Goal: Book appointment/travel/reservation

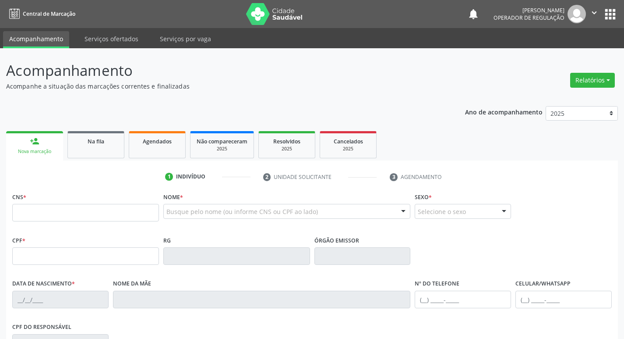
click at [42, 215] on input "text" at bounding box center [85, 213] width 147 height 18
click at [47, 213] on input "text" at bounding box center [85, 213] width 147 height 18
type input "708 1025 4259 4235"
type input "569.044.104-00"
type input "[DATE]"
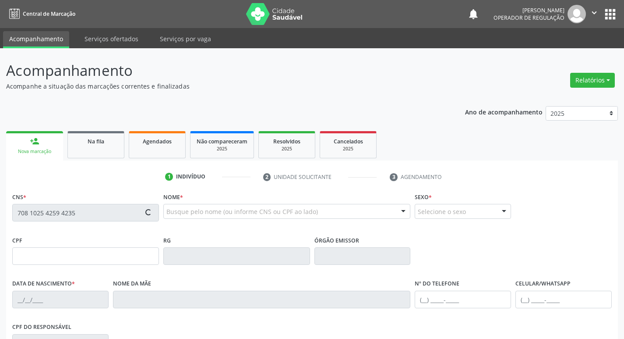
type input "[PERSON_NAME]"
type input "[PHONE_NUMBER]"
type input "56"
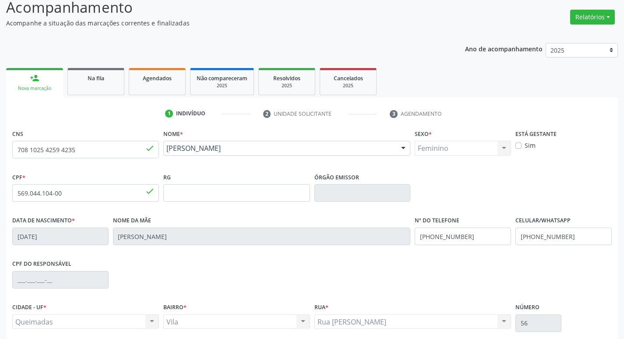
scroll to position [136, 0]
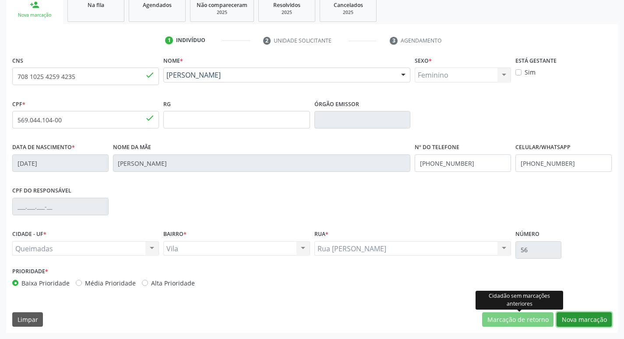
click at [561, 321] on button "Nova marcação" at bounding box center [584, 319] width 55 height 15
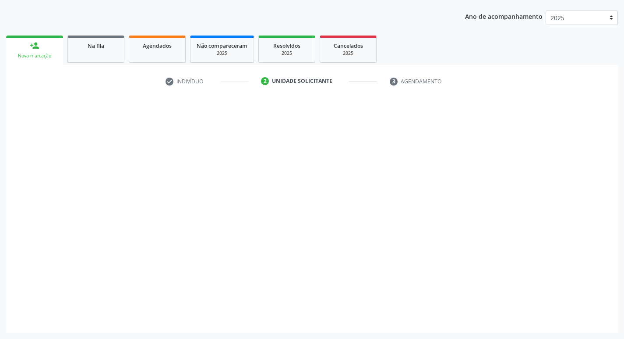
scroll to position [95, 0]
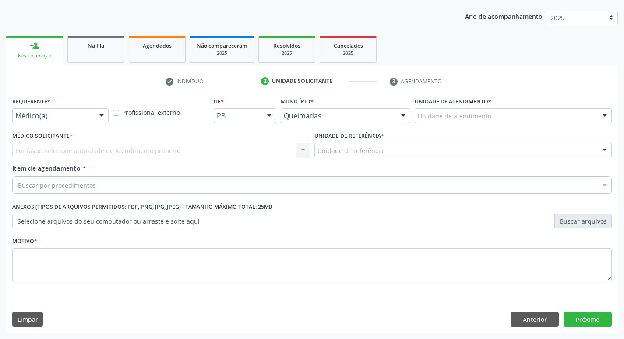
click at [83, 105] on div "Requerente * Médico(a) Médico(a) Enfermeiro(a) Paciente Nenhum resultado encont…" at bounding box center [60, 109] width 96 height 28
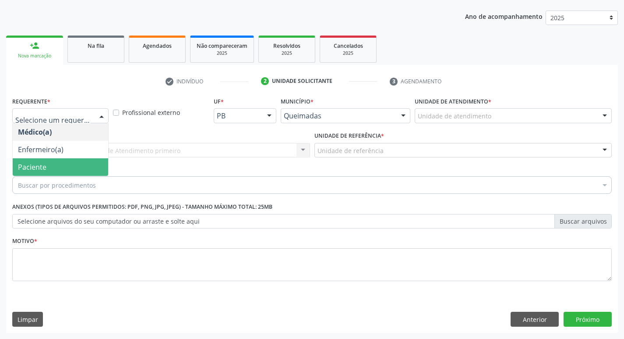
click at [62, 163] on span "Paciente" at bounding box center [60, 167] width 95 height 18
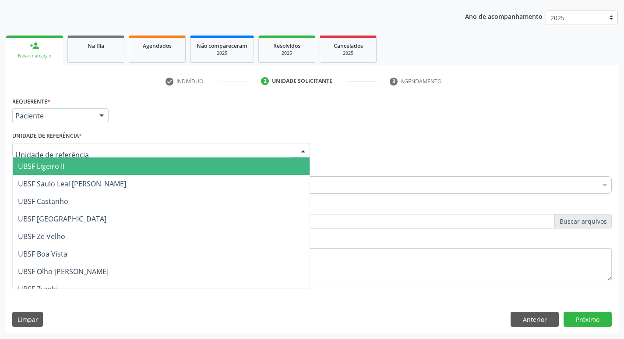
type input "V"
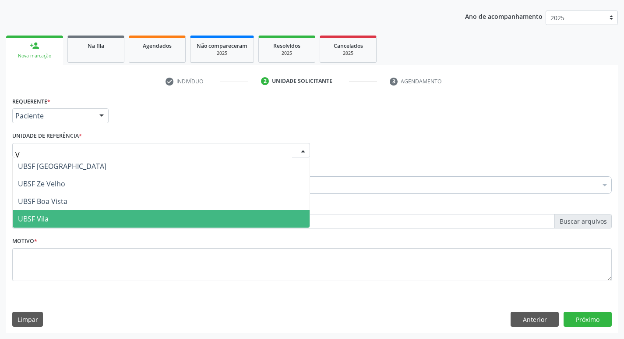
click at [55, 215] on span "UBSF Vila" at bounding box center [161, 219] width 297 height 18
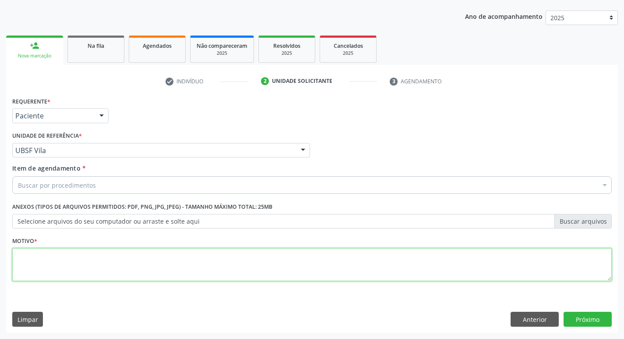
click at [56, 260] on textarea at bounding box center [312, 264] width 600 height 33
type textarea "AVALIACAO"
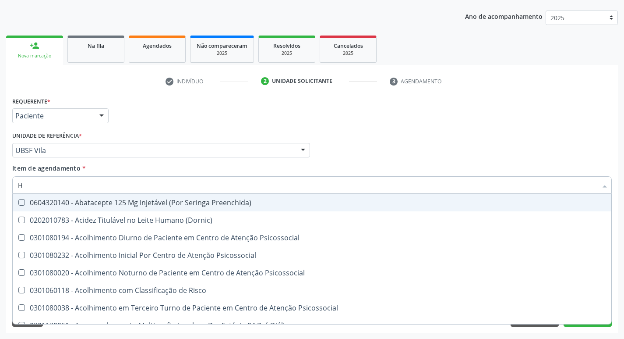
type input "HEMOGR"
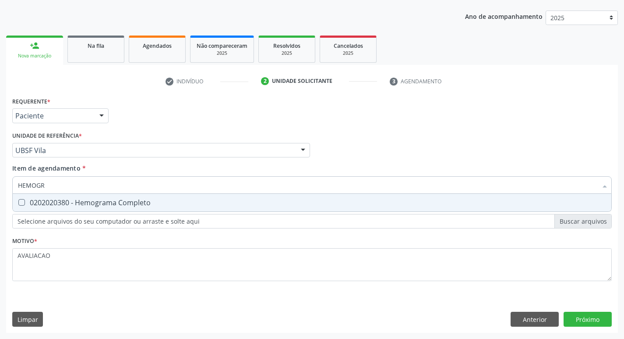
click at [110, 208] on span "0202020380 - Hemograma Completo" at bounding box center [312, 203] width 599 height 18
checkbox Completo "true"
type input "HEMOG"
checkbox Completo "false"
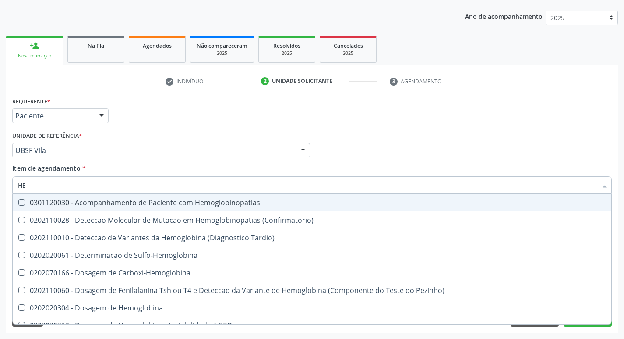
type input "H"
checkbox Completo "false"
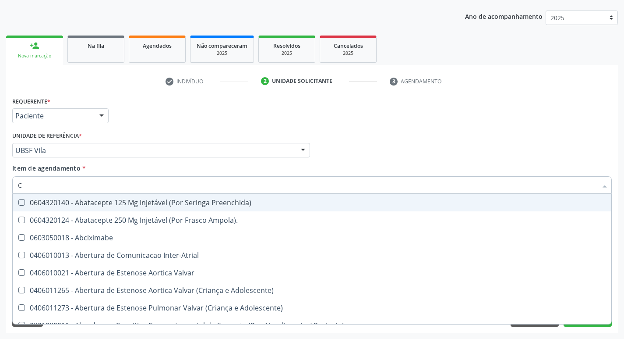
type input "CREATIN"
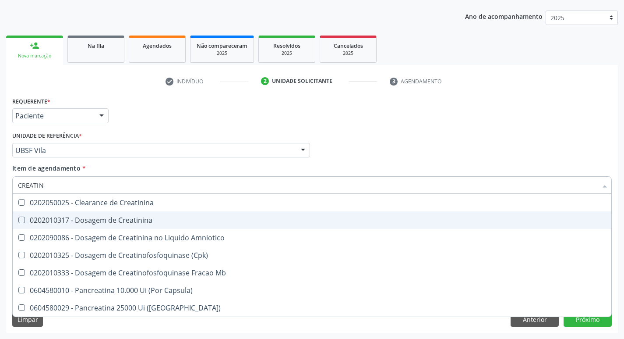
click at [129, 221] on div "0202010317 - Dosagem de Creatinina" at bounding box center [312, 219] width 588 height 7
checkbox Creatinina "true"
type input "CREAT"
checkbox Creatinina "false"
checkbox Amniotico "true"
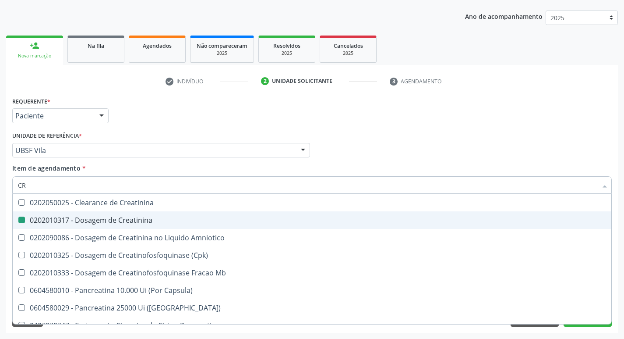
type input "C"
checkbox Amniotico "false"
checkbox Mb "false"
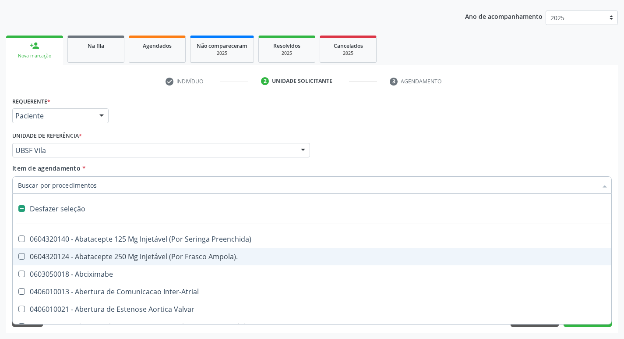
type input "G"
checkbox Criança "true"
checkbox Persistente "true"
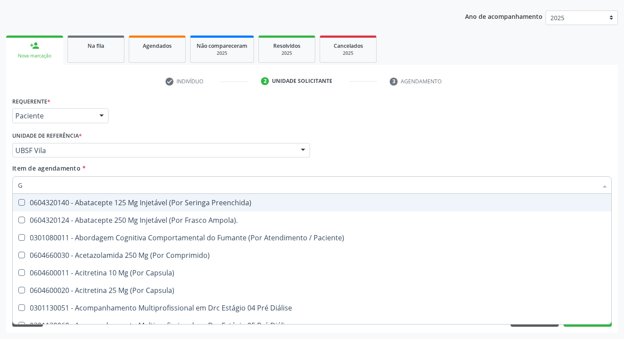
type input "GLICOSE"
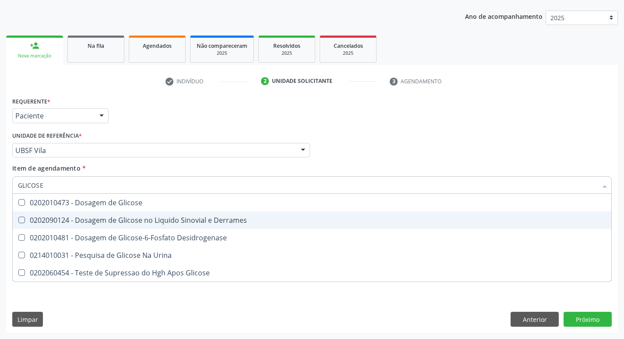
click at [131, 206] on div "0202010473 - Dosagem de Glicose" at bounding box center [312, 202] width 588 height 7
checkbox Glicose "true"
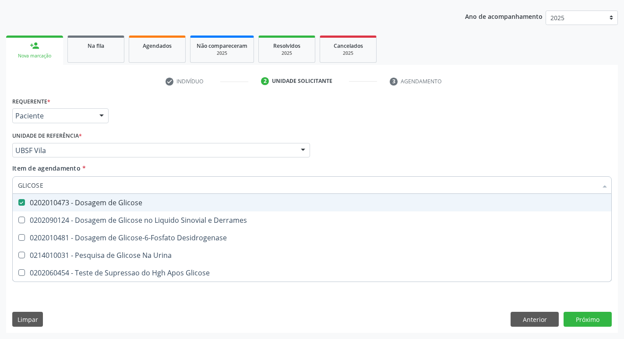
type input "GLICOS"
checkbox Glicose "false"
checkbox Derrames "true"
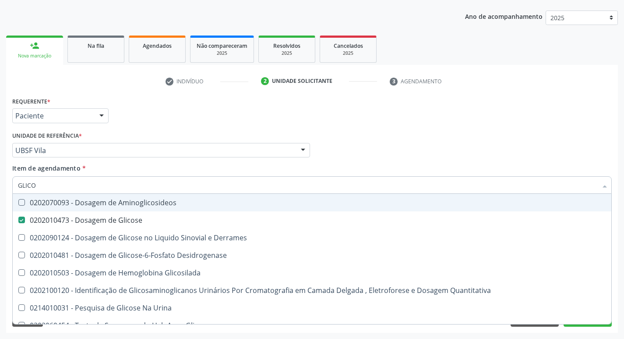
type input "GLIC"
checkbox Glicose "false"
checkbox Derrames "false"
type input "G"
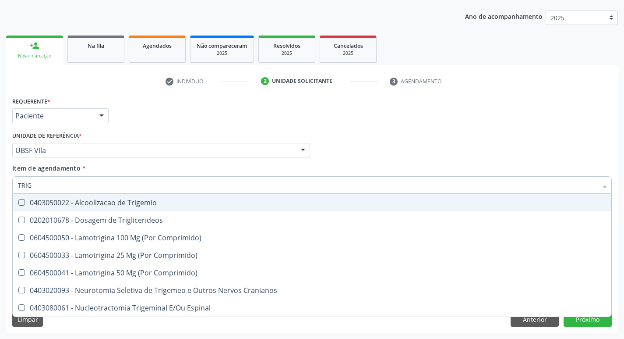
type input "TRIGL"
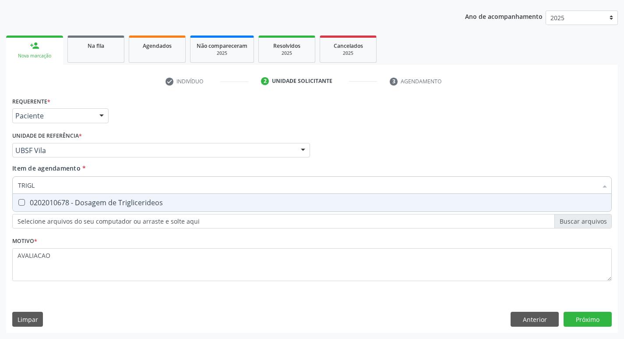
click at [131, 206] on div "0202010678 - Dosagem de Triglicerideos" at bounding box center [312, 202] width 588 height 7
checkbox Triglicerideos "true"
type input "TRIG"
checkbox Triglicerideos "false"
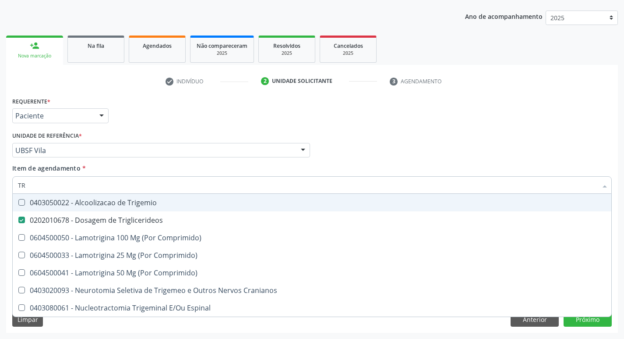
type input "T"
checkbox Triglicerideos "false"
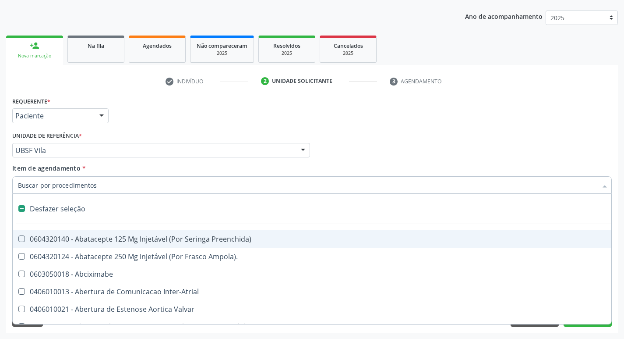
type input "H"
checkbox Convencional\) "true"
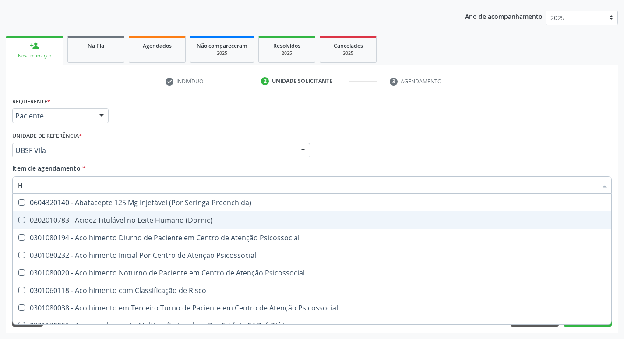
type input "HEMOGLOBINA G"
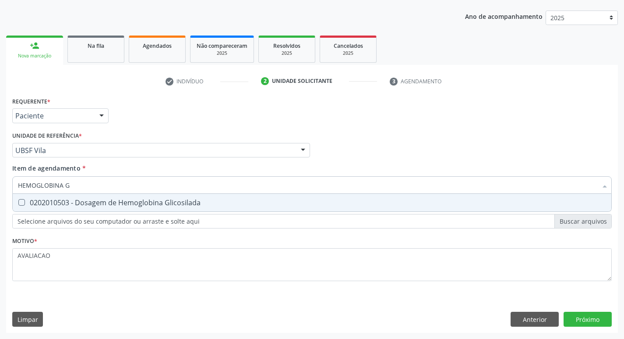
click at [137, 197] on span "0202010503 - Dosagem de Hemoglobina Glicosilada" at bounding box center [312, 203] width 599 height 18
checkbox Glicosilada "true"
type input "HEMOGLOBINA"
checkbox Glicosilada "false"
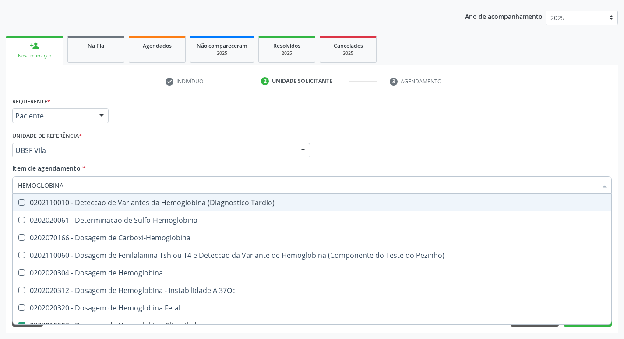
type input "HEMOGLOBIN"
checkbox Glicosilada "false"
checkbox Hemoglobina "true"
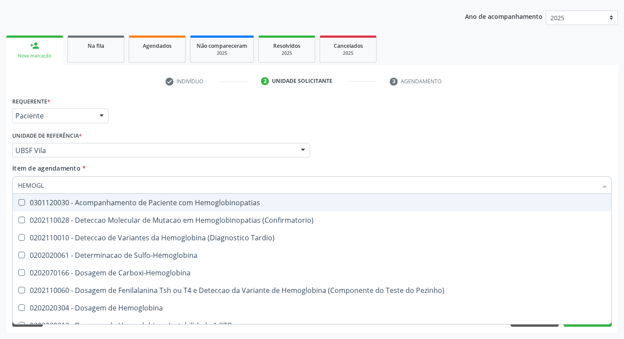
type input "HEMOG"
checkbox S "true"
type input "H"
checkbox Glicosilada "false"
checkbox S "false"
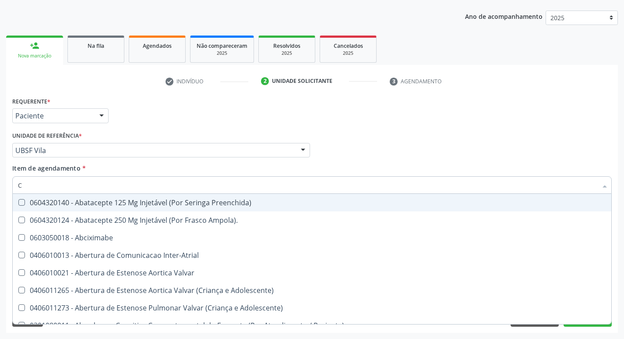
type input "CO"
checkbox Comprimido\) "true"
checkbox Transcutanea "true"
checkbox Osseo "true"
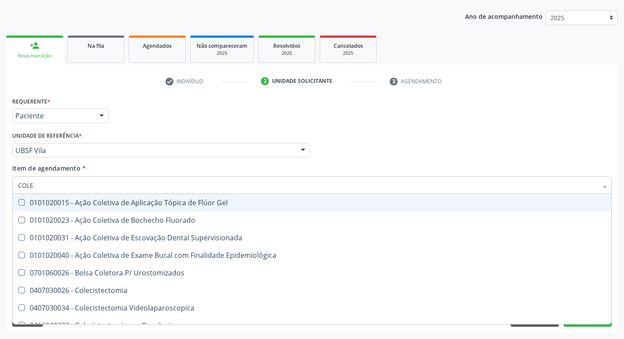
type input "COLES"
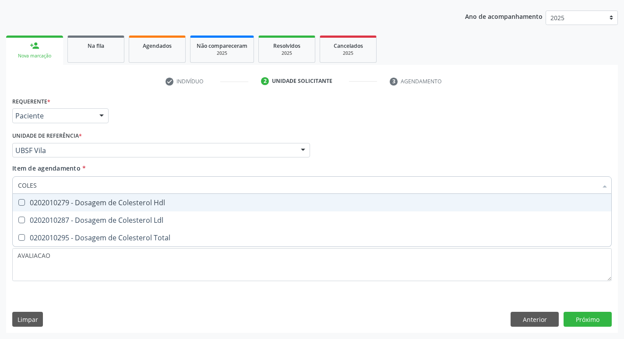
click at [137, 197] on span "0202010279 - Dosagem de Colesterol Hdl" at bounding box center [312, 203] width 599 height 18
checkbox Hdl "true"
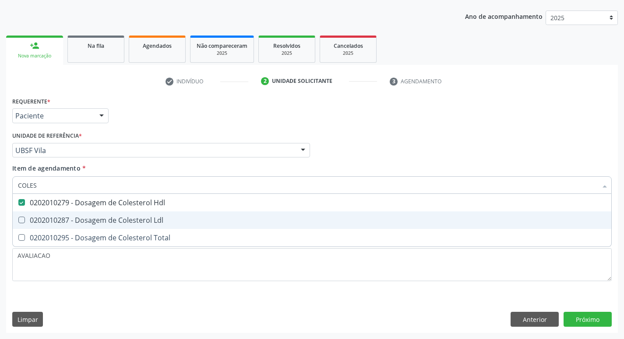
click at [137, 218] on div "0202010287 - Dosagem de Colesterol Ldl" at bounding box center [312, 219] width 588 height 7
checkbox Ldl "true"
type input "COLE"
checkbox Hdl "false"
checkbox Ldl "false"
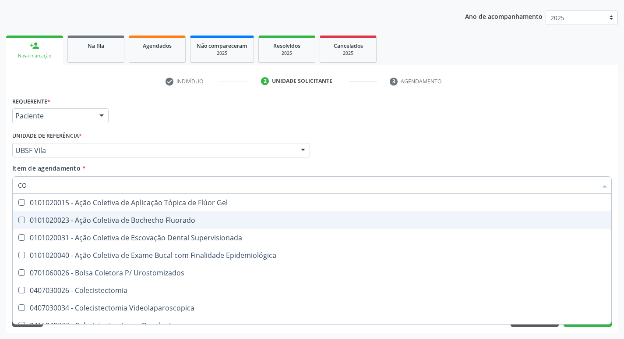
type input "C"
checkbox Hdl "false"
checkbox Ldl "false"
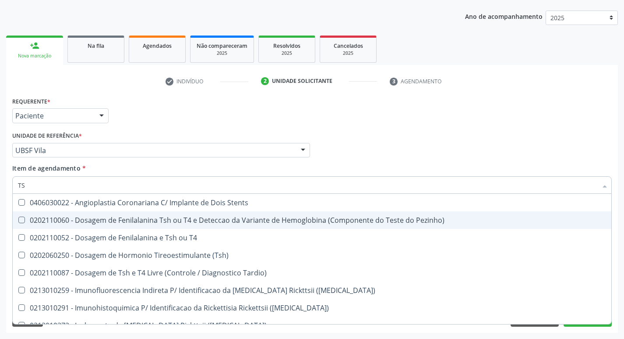
type input "TSH"
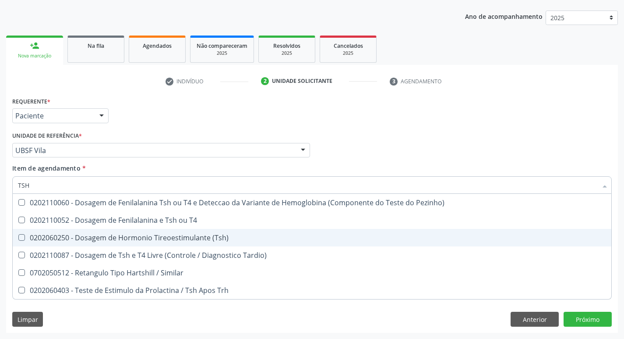
click at [162, 234] on div "0202060250 - Dosagem de Hormonio Tireoestimulante (Tsh)" at bounding box center [312, 237] width 588 height 7
checkbox \(Tsh\) "true"
type input "TS"
checkbox \(Tsh\) "false"
checkbox Tardio\) "true"
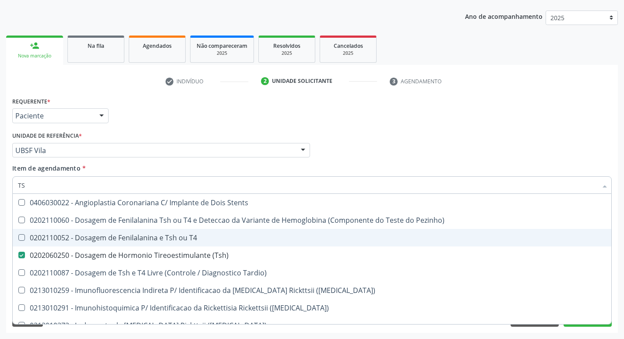
type input "T"
checkbox \(Tsh\) "false"
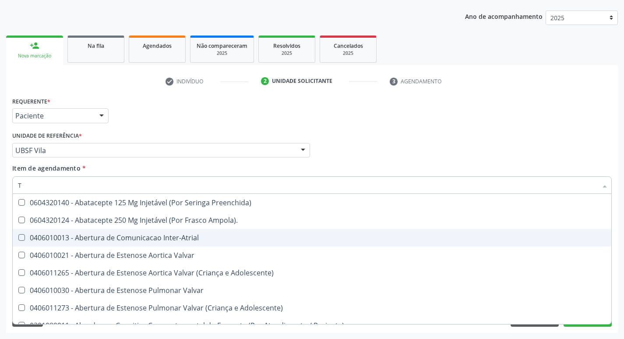
type input "T4"
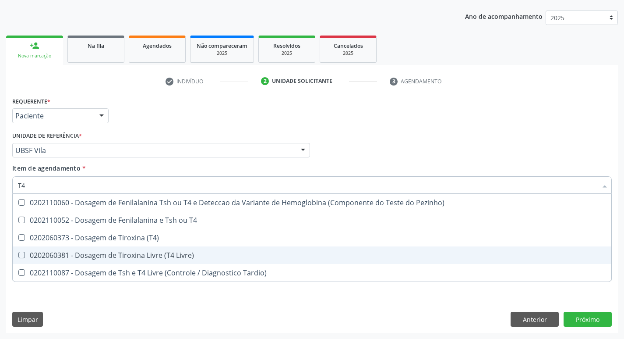
click at [173, 251] on div "0202060381 - Dosagem de Tiroxina Livre (T4 Livre)" at bounding box center [312, 254] width 588 height 7
checkbox Livre\) "true"
type input "T"
checkbox Livre\) "false"
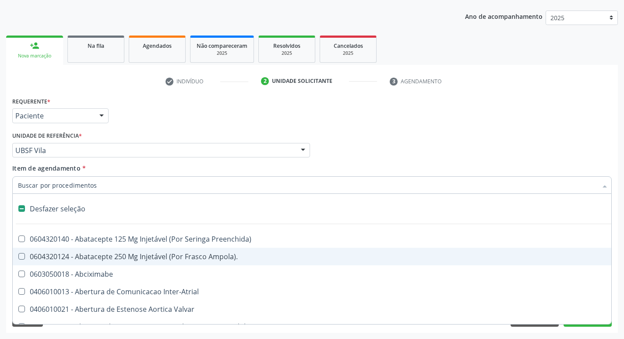
type input "V"
checkbox \(Unilateral\) "true"
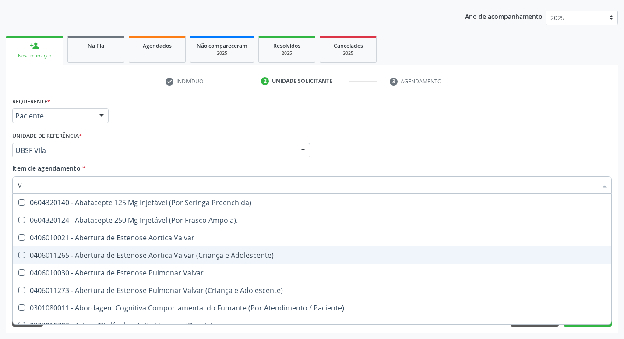
type input "VITAM"
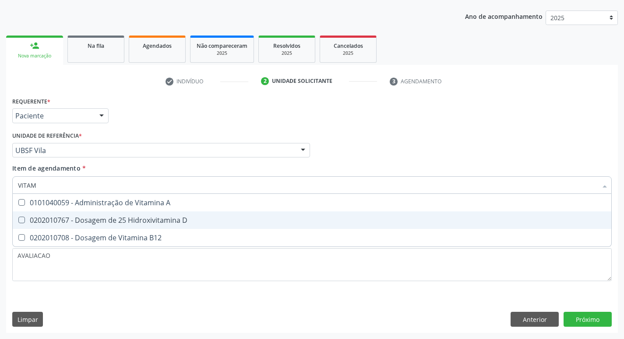
click at [131, 223] on div "0202010767 - Dosagem de 25 Hidroxivitamina D" at bounding box center [312, 219] width 588 height 7
checkbox D "true"
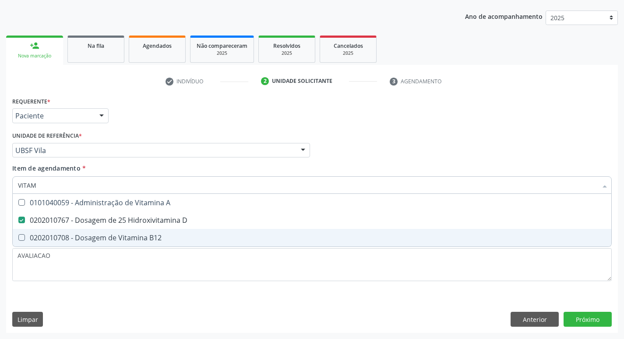
click at [140, 234] on div "0202010708 - Dosagem de Vitamina B12" at bounding box center [312, 237] width 588 height 7
checkbox B12 "true"
click at [583, 321] on div "Requerente * Paciente Médico(a) Enfermeiro(a) Paciente Nenhum resultado encontr…" at bounding box center [312, 214] width 612 height 238
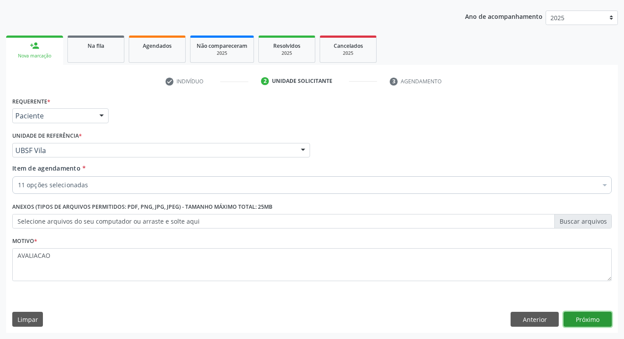
click at [589, 321] on button "Próximo" at bounding box center [588, 318] width 48 height 15
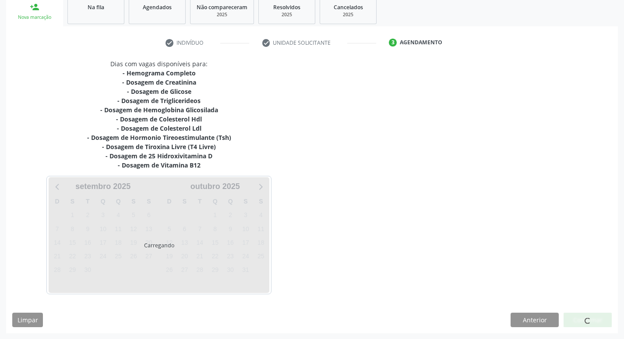
scroll to position [134, 0]
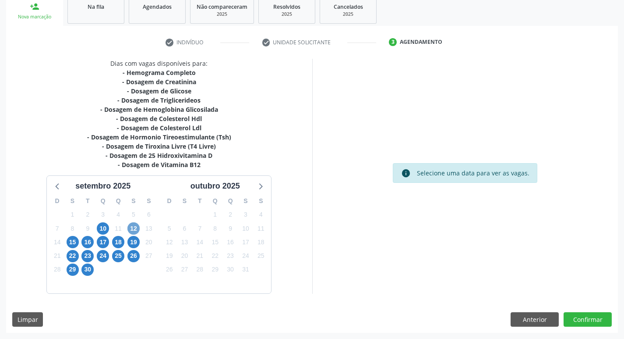
click at [131, 232] on span "12" at bounding box center [133, 228] width 12 height 12
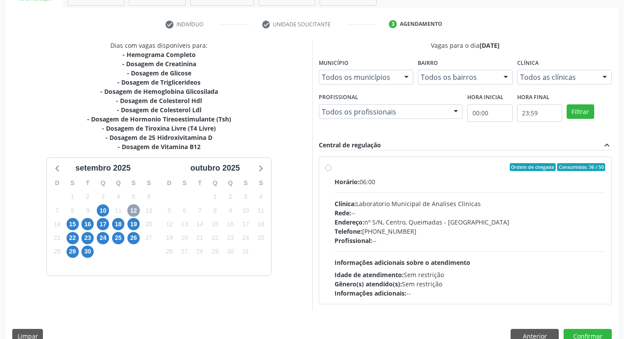
scroll to position [169, 0]
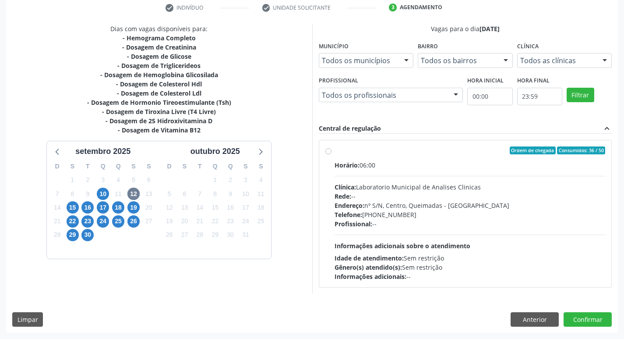
click at [416, 197] on div "Rede: --" at bounding box center [470, 195] width 271 height 9
click at [332, 154] on input "Ordem de chegada Consumidos: 36 / 50 Horário: 06:00 Clínica: Laboratorio Munici…" at bounding box center [328, 150] width 6 height 8
radio input "true"
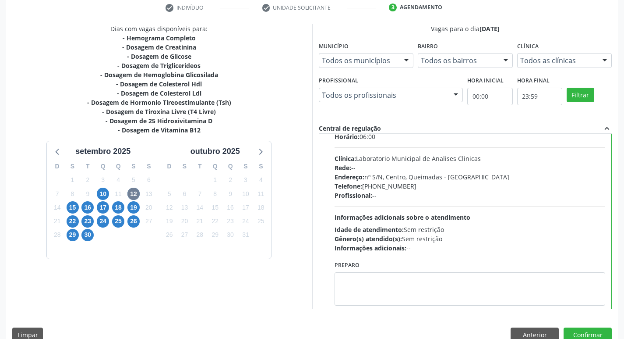
scroll to position [43, 0]
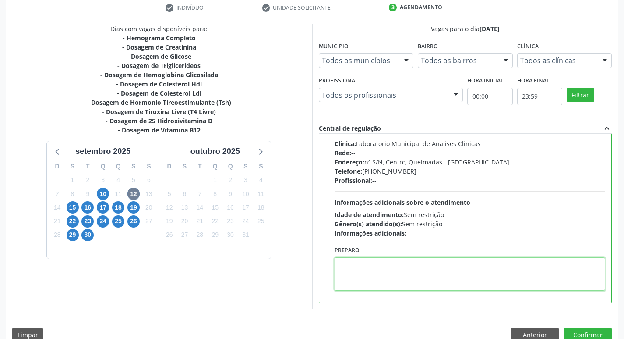
click at [381, 270] on textarea at bounding box center [470, 273] width 271 height 33
paste textarea "IR EM [GEOGRAPHIC_DATA]"
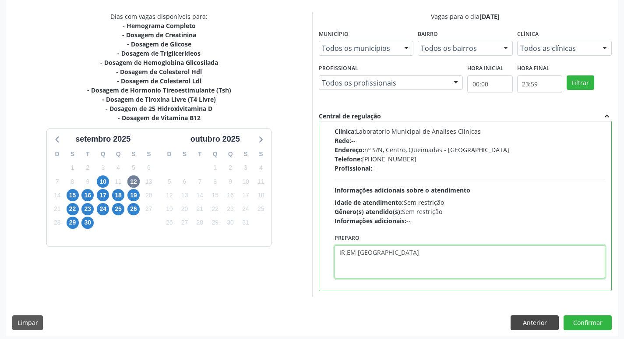
scroll to position [185, 0]
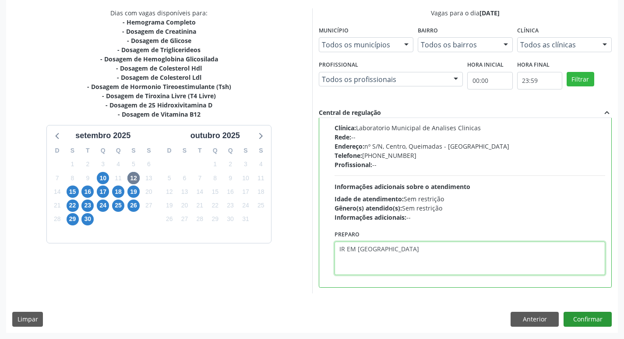
type textarea "IR EM [GEOGRAPHIC_DATA]"
click at [591, 314] on button "Confirmar" at bounding box center [588, 318] width 48 height 15
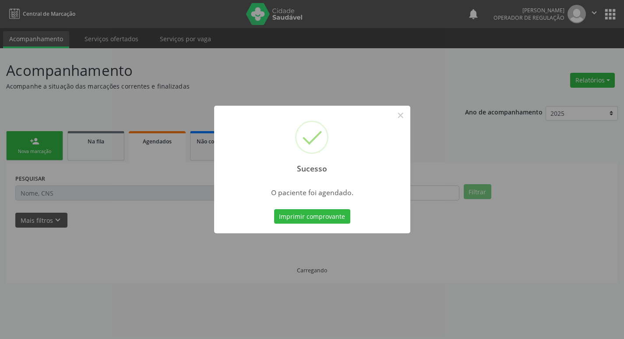
scroll to position [0, 0]
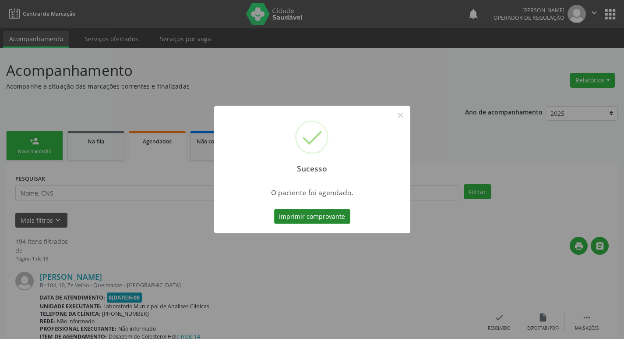
click at [323, 218] on button "Imprimir comprovante" at bounding box center [312, 216] width 76 height 15
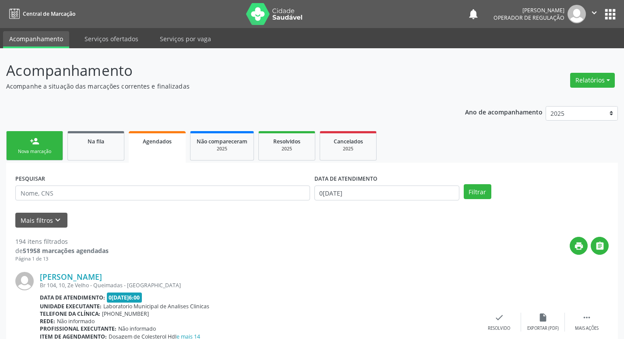
click at [51, 147] on link "person_add Nova marcação" at bounding box center [34, 145] width 57 height 29
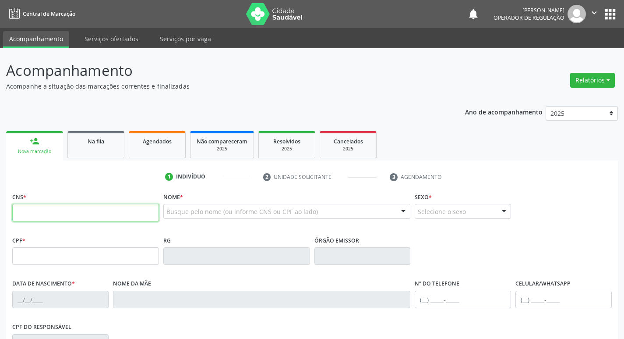
click at [40, 215] on input "text" at bounding box center [85, 213] width 147 height 18
type input "704 5043 6662 0211"
type input "035.465.984-74"
type input "[DATE]"
type input "[PERSON_NAME]"
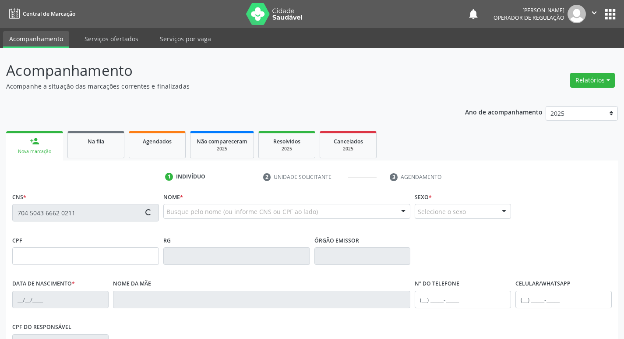
type input "[PHONE_NUMBER]"
type input "022.272.884-18"
type input "48"
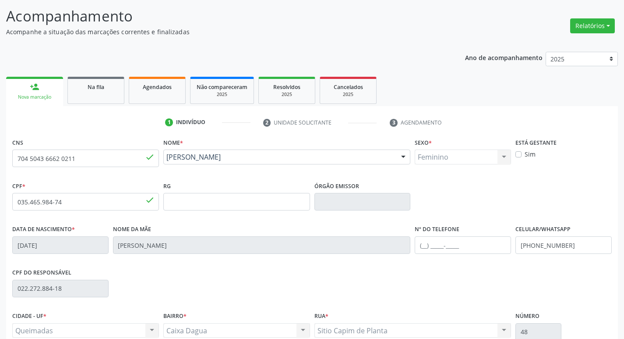
scroll to position [136, 0]
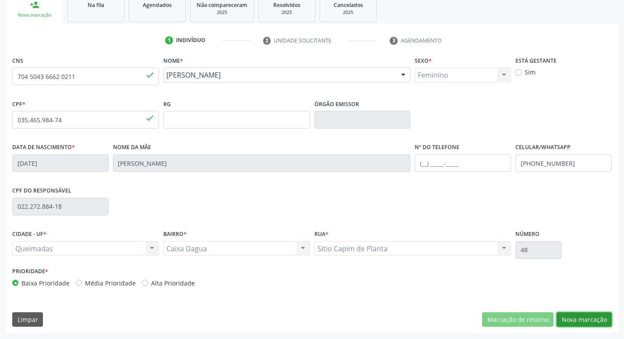
click at [593, 318] on button "Nova marcação" at bounding box center [584, 319] width 55 height 15
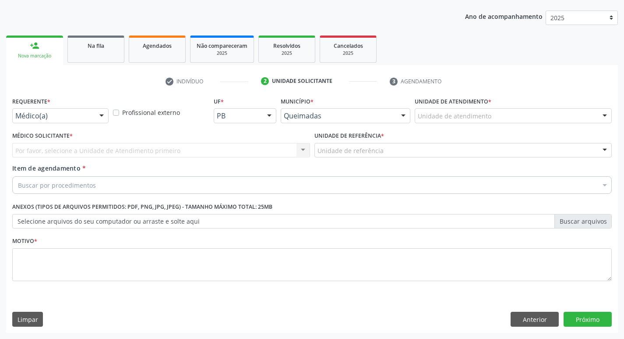
scroll to position [95, 0]
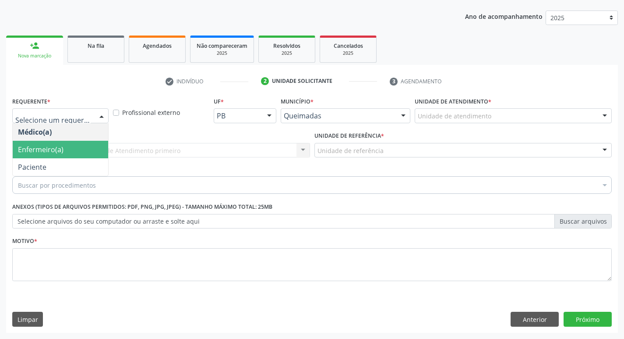
click at [66, 157] on span "Enfermeiro(a)" at bounding box center [60, 150] width 95 height 18
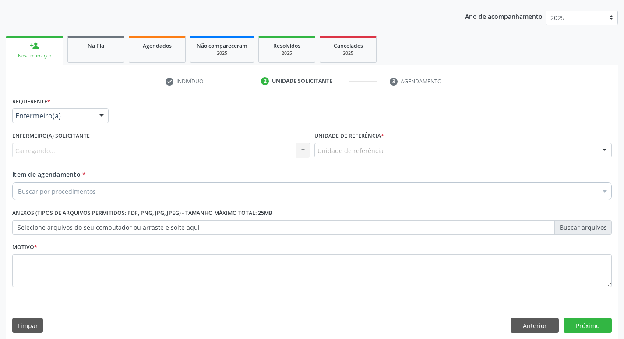
click at [56, 123] on div "Enfermeiro(a) Médico(a) Enfermeiro(a) Paciente Nenhum resultado encontrado para…" at bounding box center [60, 115] width 96 height 15
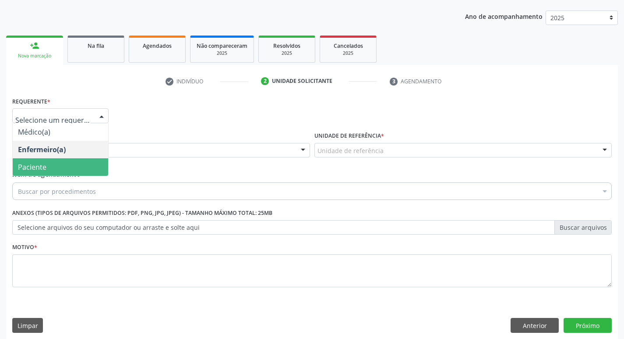
click at [61, 167] on span "Paciente" at bounding box center [60, 167] width 95 height 18
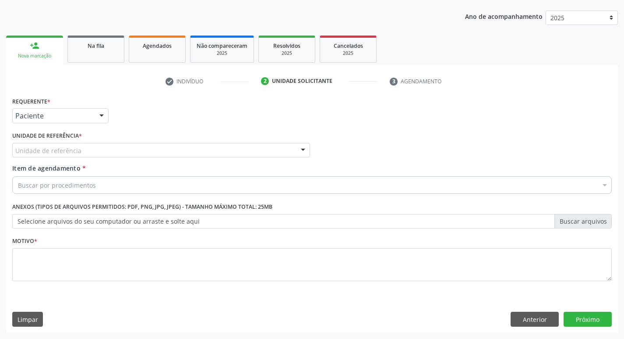
click at [60, 156] on div "Unidade de referência" at bounding box center [161, 150] width 298 height 15
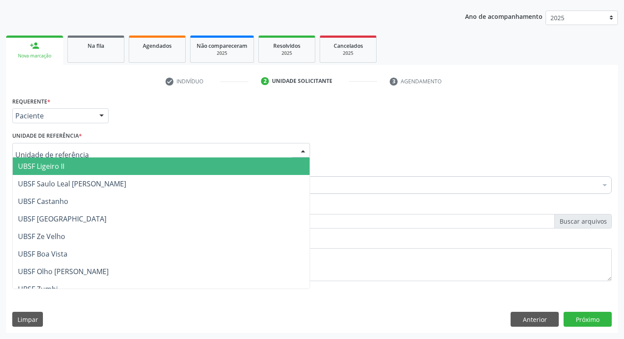
type input "C"
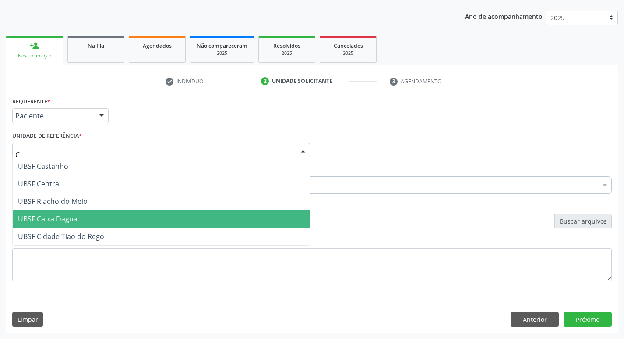
click at [42, 222] on span "UBSF Caixa Dagua" at bounding box center [48, 219] width 60 height 10
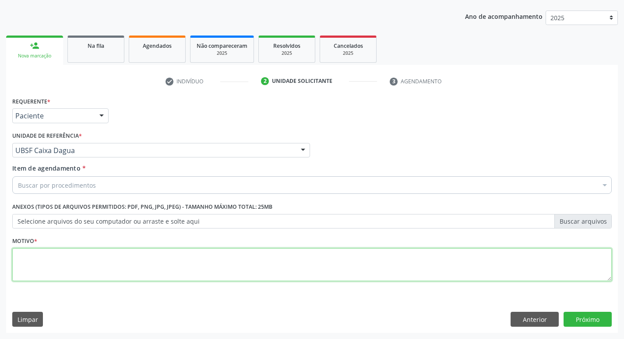
click at [44, 255] on textarea at bounding box center [312, 264] width 600 height 33
type textarea "AVALIACAO"
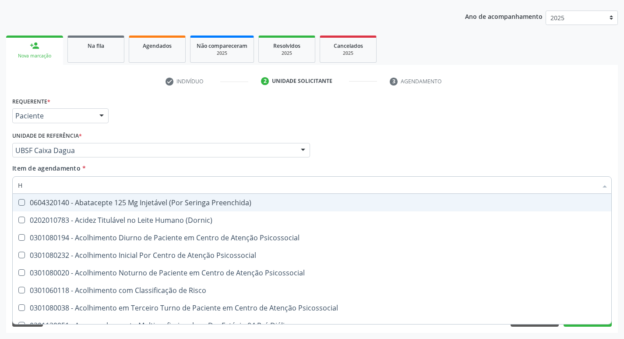
type input "HEMOGR"
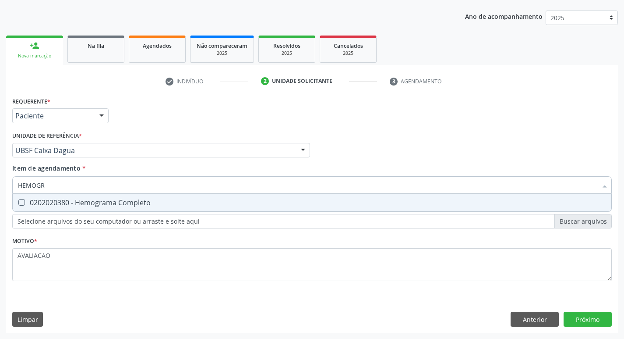
click at [102, 208] on span "0202020380 - Hemograma Completo" at bounding box center [312, 203] width 599 height 18
checkbox Completo "true"
type input "HEMOG"
checkbox Completo "false"
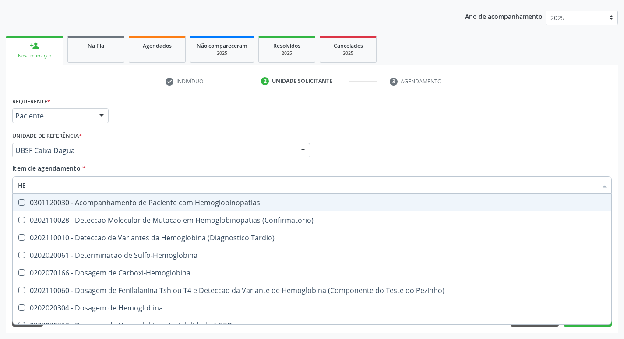
type input "H"
checkbox Completo "false"
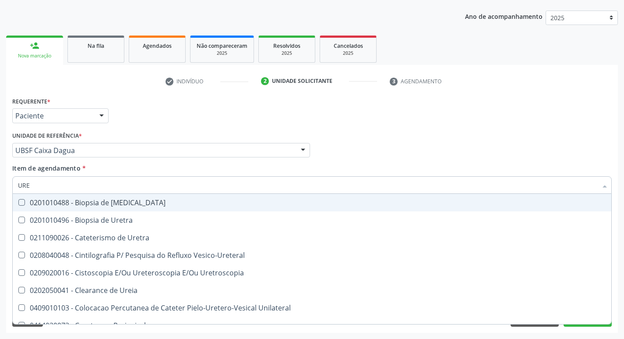
type input "UREI"
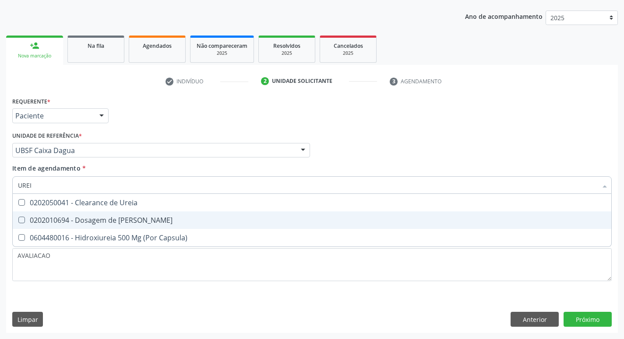
click at [112, 212] on span "0202010694 - Dosagem de [PERSON_NAME]" at bounding box center [312, 220] width 599 height 18
checkbox Ureia "true"
type input "URE"
checkbox Ureia "false"
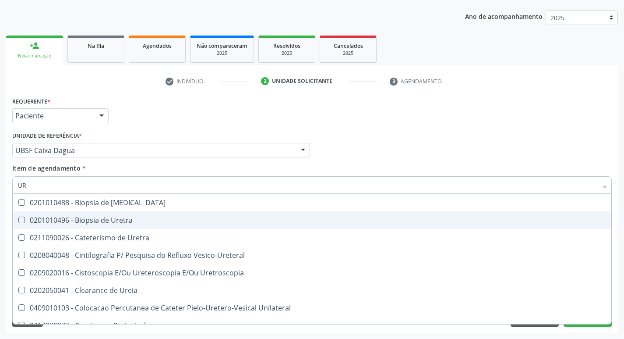
type input "U"
checkbox Ureia "false"
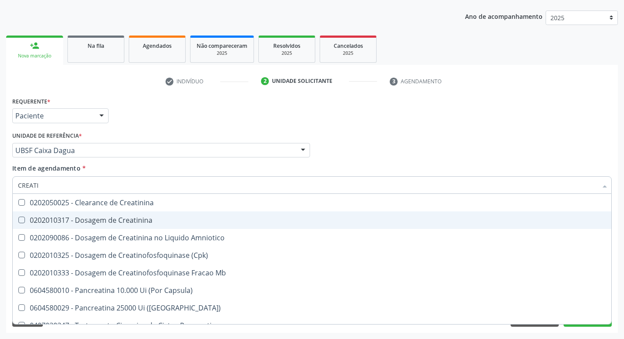
type input "CREATIN"
click at [112, 212] on span "0202010317 - Dosagem de Creatinina" at bounding box center [312, 220] width 599 height 18
checkbox Creatinina "true"
type input "CREA"
checkbox Creatinina "false"
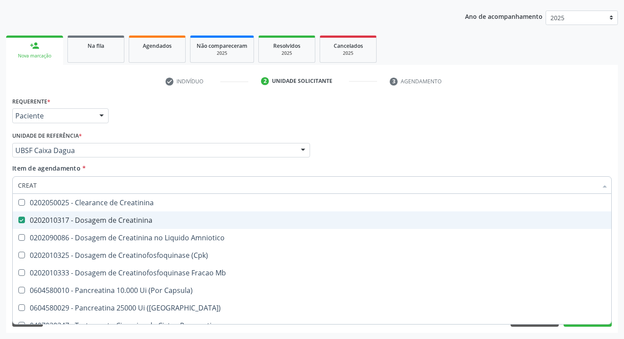
checkbox Amniotico "false"
checkbox Mb "true"
type input "C"
checkbox Mb "false"
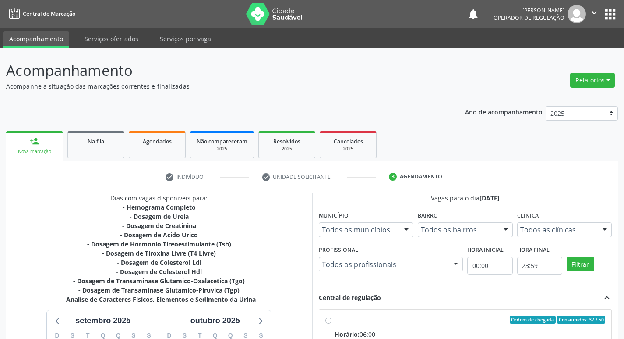
scroll to position [134, 0]
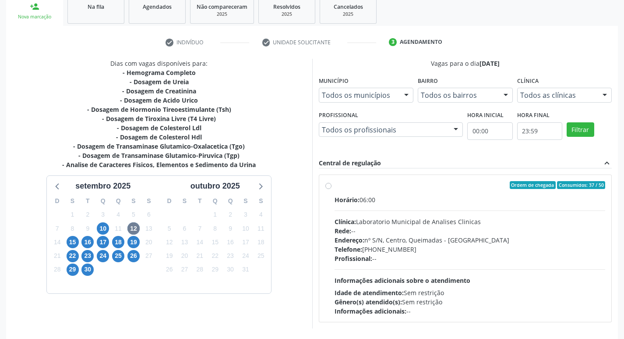
drag, startPoint x: 424, startPoint y: 264, endPoint x: 424, endPoint y: 251, distance: 13.2
click at [425, 256] on div "Horário: 06:00 Clínica: Laboratorio Municipal de Analises Clinicas Rede: -- End…" at bounding box center [470, 255] width 271 height 120
radio input "true"
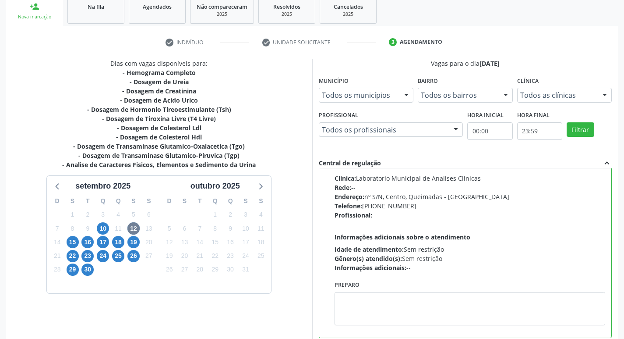
scroll to position [185, 0]
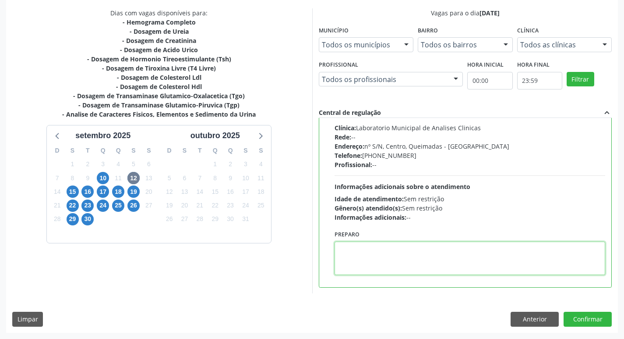
click at [382, 261] on textarea at bounding box center [470, 257] width 271 height 33
paste textarea "IR EM [GEOGRAPHIC_DATA]"
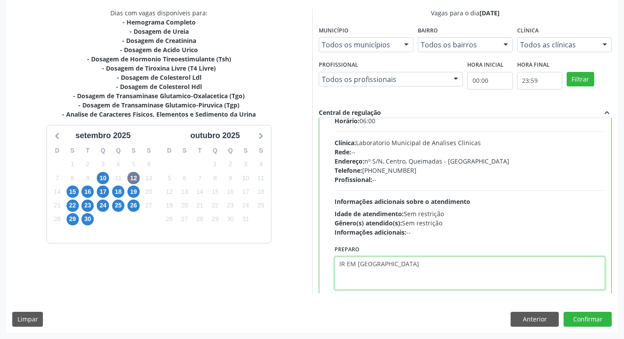
scroll to position [43, 0]
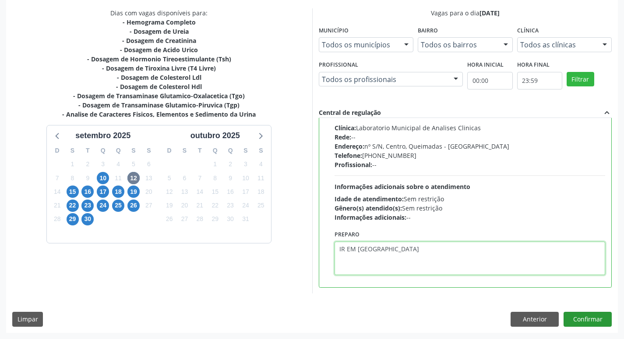
type textarea "IR EM [GEOGRAPHIC_DATA]"
click at [599, 320] on button "Confirmar" at bounding box center [588, 318] width 48 height 15
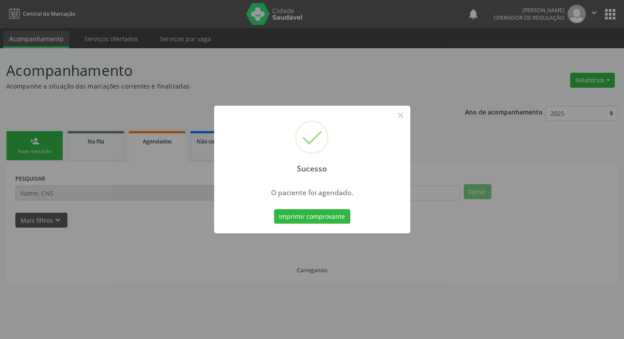
scroll to position [0, 0]
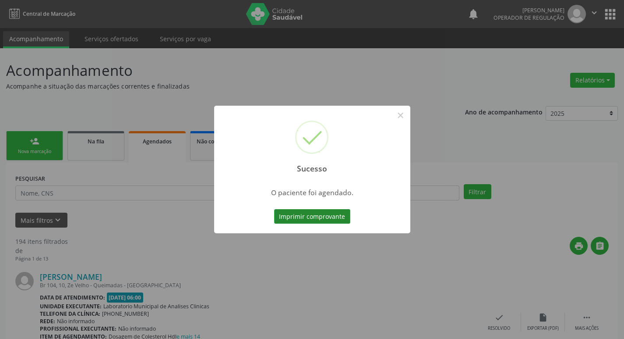
click at [315, 220] on button "Imprimir comprovante" at bounding box center [312, 216] width 76 height 15
